Goal: Communication & Community: Answer question/provide support

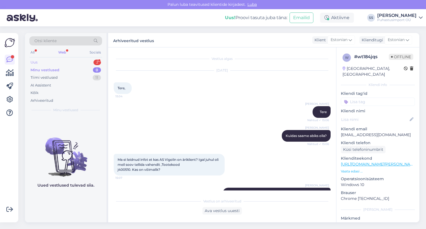
click at [77, 60] on div "Uus 2" at bounding box center [65, 63] width 73 height 8
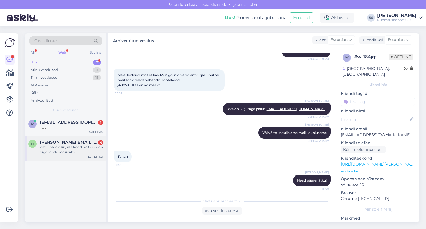
click at [81, 143] on span "[PERSON_NAME][EMAIL_ADDRESS][PERSON_NAME][DOMAIN_NAME]" at bounding box center [69, 142] width 58 height 5
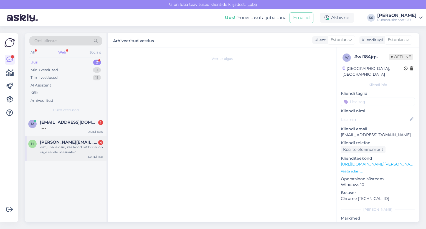
scroll to position [117, 0]
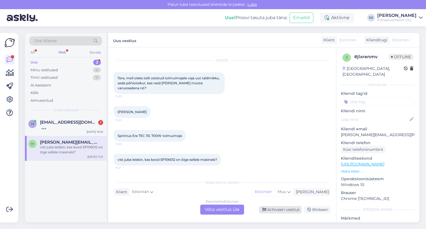
click at [285, 209] on div "Arhiveeri vestlus" at bounding box center [280, 209] width 43 height 7
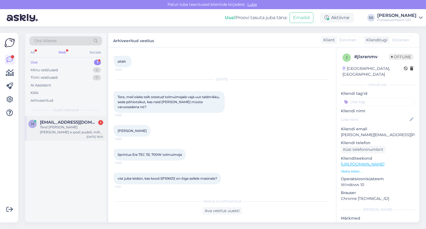
click at [82, 138] on div "m [EMAIL_ADDRESS][DOMAIN_NAME] 1 Tere! [PERSON_NAME] [PERSON_NAME] e-post pudel…" at bounding box center [66, 128] width 82 height 25
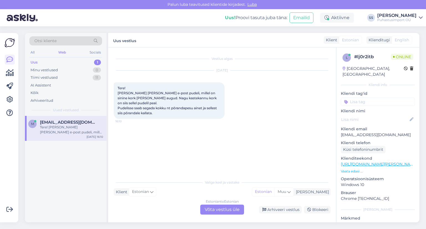
click at [214, 207] on div "Estonian to Estonian Võta vestlus üle" at bounding box center [222, 210] width 44 height 10
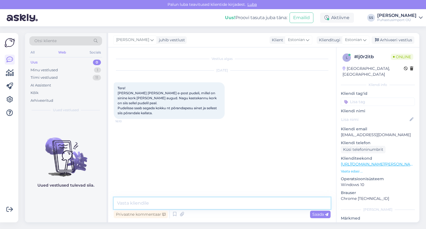
click at [214, 204] on textarea at bounding box center [222, 203] width 217 height 12
type textarea "Tere"
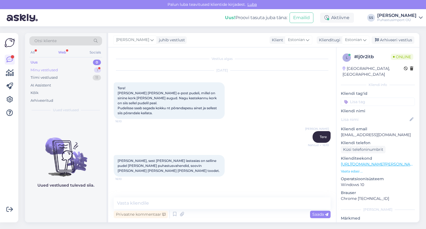
click at [80, 67] on div "Minu vestlused 1" at bounding box center [65, 70] width 73 height 8
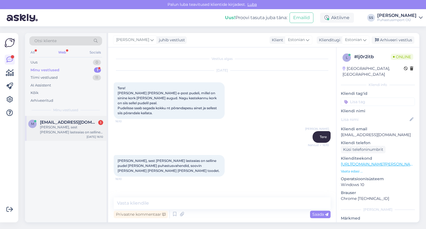
click at [73, 128] on div "[PERSON_NAME], sest [PERSON_NAME] lasteaias on selline pudel [PERSON_NAME] puha…" at bounding box center [71, 130] width 63 height 10
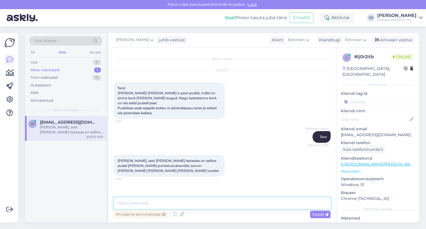
click at [205, 205] on textarea at bounding box center [222, 203] width 217 height 12
type textarea "Kohe saadan teile"
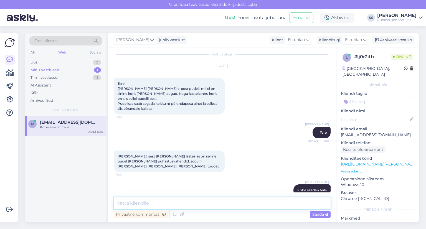
paste textarea "[URL][DOMAIN_NAME]"
type textarea "[URL][DOMAIN_NAME]"
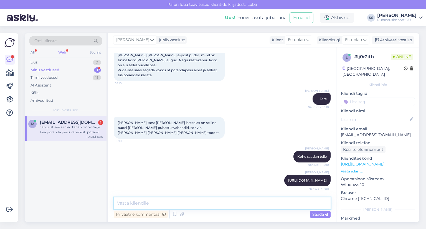
scroll to position [72, 0]
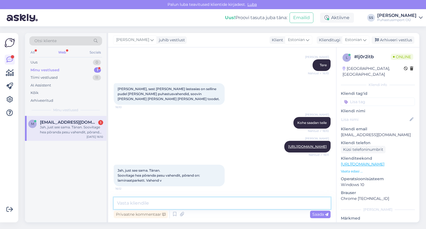
click at [156, 202] on textarea at bounding box center [222, 203] width 217 height 12
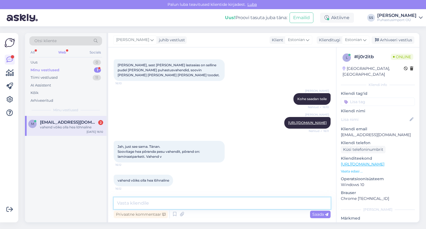
paste textarea "[URL][DOMAIN_NAME][PERSON_NAME]"
type textarea "[URL][DOMAIN_NAME][PERSON_NAME]"
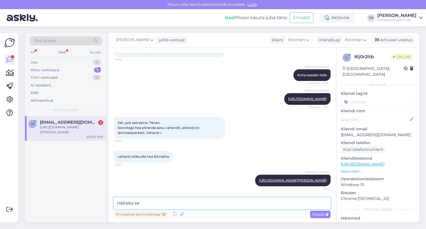
type textarea "näiteks see"
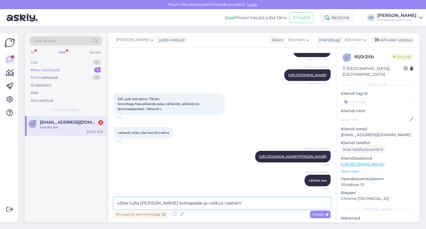
type textarea "võite tulla [PERSON_NAME] kohapeale ja valikut vaatama"
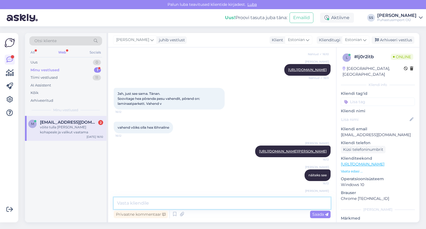
scroll to position [172, 0]
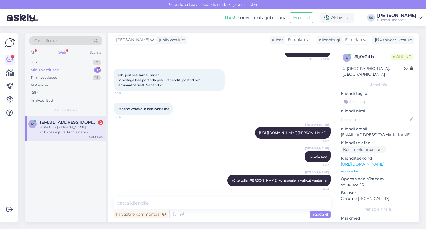
click at [68, 134] on div "võite tulla [PERSON_NAME] kohapeale ja valikut vaatama" at bounding box center [71, 130] width 63 height 10
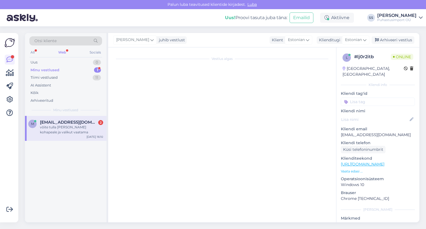
scroll to position [0, 0]
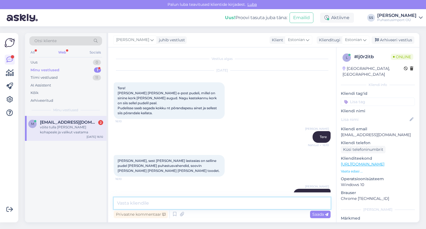
click at [166, 200] on textarea at bounding box center [222, 203] width 217 height 12
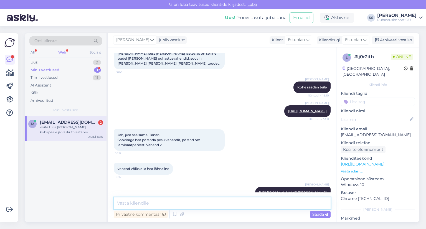
scroll to position [172, 0]
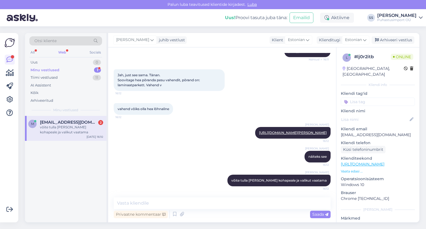
click at [59, 71] on div "Minu vestlused 1" at bounding box center [65, 70] width 73 height 8
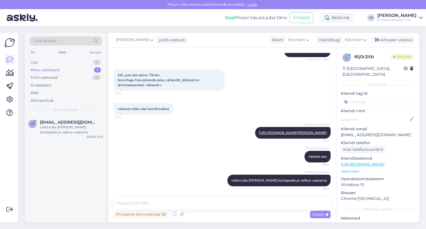
click at [64, 66] on div "Minu vestlused 1" at bounding box center [65, 70] width 73 height 8
click at [62, 136] on div "m [EMAIL_ADDRESS][DOMAIN_NAME] võite tulla [PERSON_NAME] kohapeale ja valikut v…" at bounding box center [66, 128] width 82 height 25
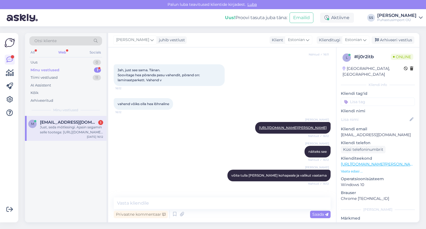
scroll to position [226, 0]
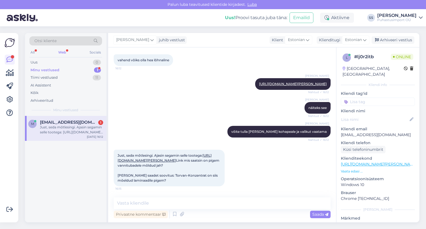
click at [160, 157] on link "[URL][DOMAIN_NAME][PERSON_NAME]" at bounding box center [165, 157] width 94 height 9
click at [171, 204] on textarea at bounding box center [222, 203] width 217 height 12
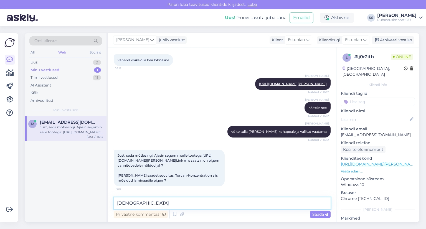
type textarea "Just"
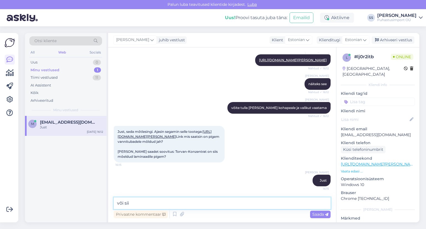
type textarea "või siis"
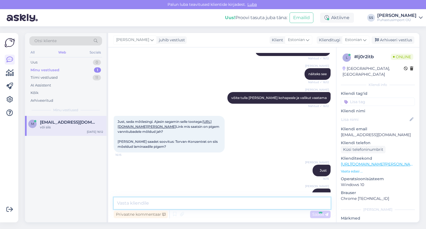
scroll to position [274, 0]
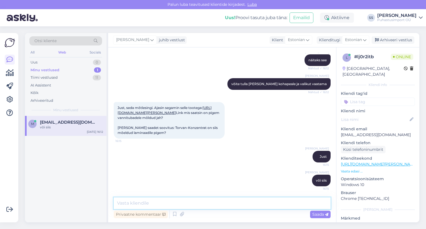
paste textarea "[URL][DOMAIN_NAME][PERSON_NAME]"
type textarea "[URL][DOMAIN_NAME][PERSON_NAME]"
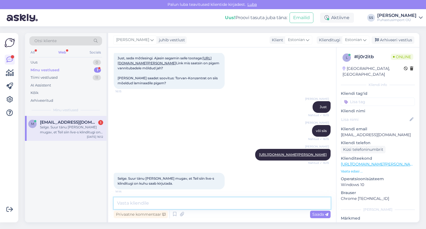
scroll to position [336, 0]
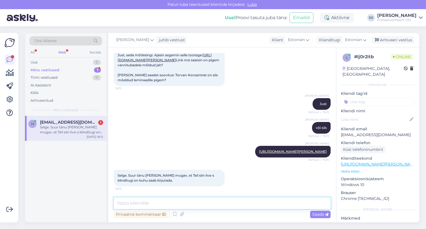
click at [154, 198] on textarea at bounding box center [222, 203] width 217 height 12
type textarea "[PERSON_NAME]!"
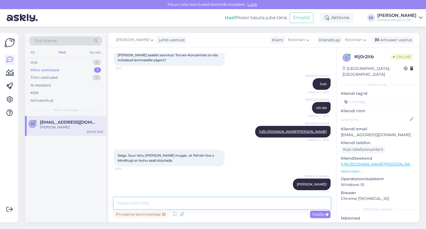
scroll to position [360, 0]
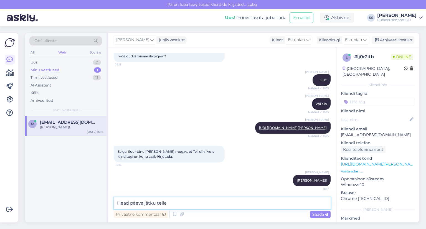
type textarea "Head päeva jätku teile!"
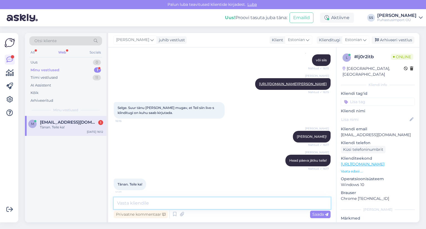
scroll to position [408, 0]
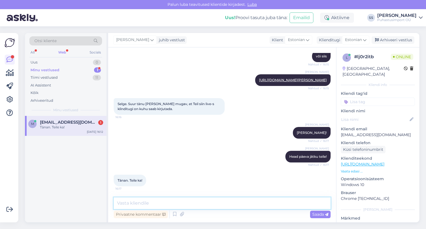
click at [159, 199] on textarea at bounding box center [222, 203] width 217 height 12
click at [410, 40] on div "Arhiveeri vestlus" at bounding box center [393, 39] width 43 height 7
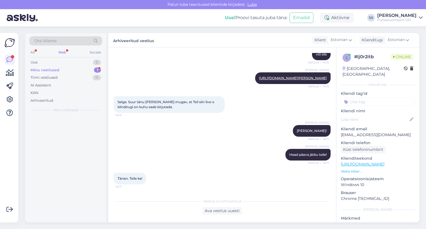
scroll to position [410, 0]
